Goal: Transaction & Acquisition: Purchase product/service

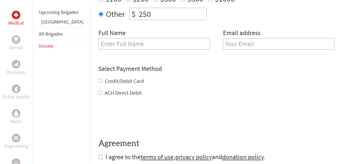
scroll to position [208, 0]
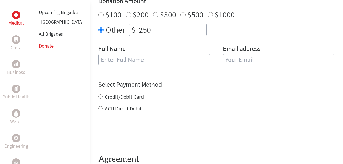
drag, startPoint x: 81, startPoint y: 109, endPoint x: 152, endPoint y: 103, distance: 71.2
click at [98, 109] on input "ACH Direct Debit" at bounding box center [100, 108] width 4 height 4
radio input "true"
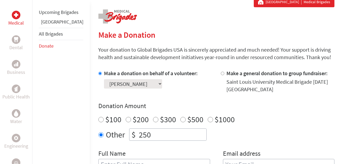
scroll to position [101, 0]
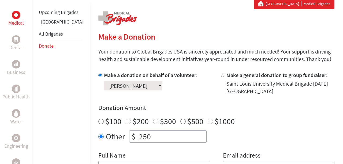
click at [49, 25] on link "[GEOGRAPHIC_DATA]" at bounding box center [62, 22] width 42 height 6
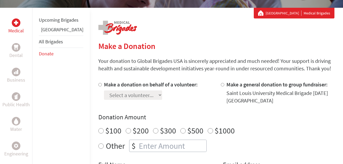
scroll to position [77, 0]
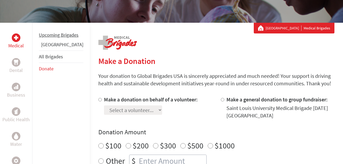
click at [50, 38] on link "Upcoming Brigades" at bounding box center [59, 35] width 40 height 6
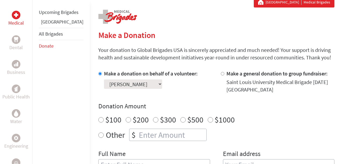
scroll to position [69, 0]
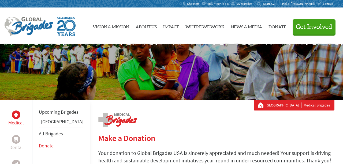
scroll to position [0, 0]
click at [325, 5] on span "Logout" at bounding box center [327, 4] width 10 height 4
